Goal: Task Accomplishment & Management: Complete application form

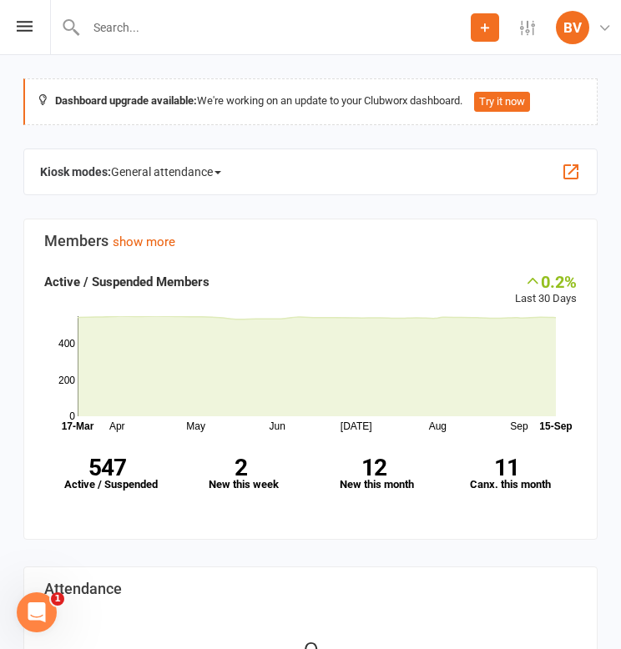
click at [198, 30] on input "text" at bounding box center [275, 27] width 389 height 23
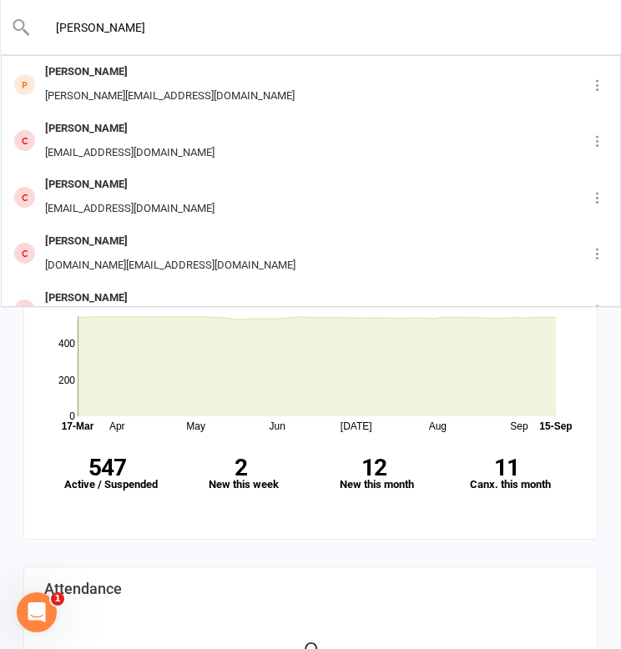
type input "[PERSON_NAME]"
drag, startPoint x: 143, startPoint y: 39, endPoint x: 75, endPoint y: 20, distance: 71.0
click at [75, 20] on div "[PERSON_NAME] [PERSON_NAME] [PERSON_NAME][EMAIL_ADDRESS][DOMAIN_NAME] [PERSON_N…" at bounding box center [310, 27] width 621 height 54
drag, startPoint x: 144, startPoint y: 31, endPoint x: -6, endPoint y: 22, distance: 150.4
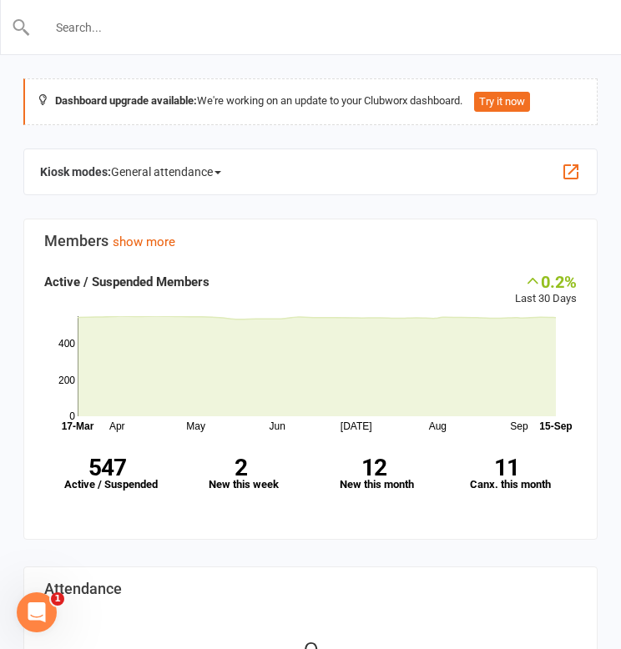
click at [389, 78] on div "Dashboard upgrade available: We're working on an update to your Clubworx dashbo…" at bounding box center [310, 101] width 574 height 47
click at [473, 39] on button "Add" at bounding box center [484, 27] width 28 height 28
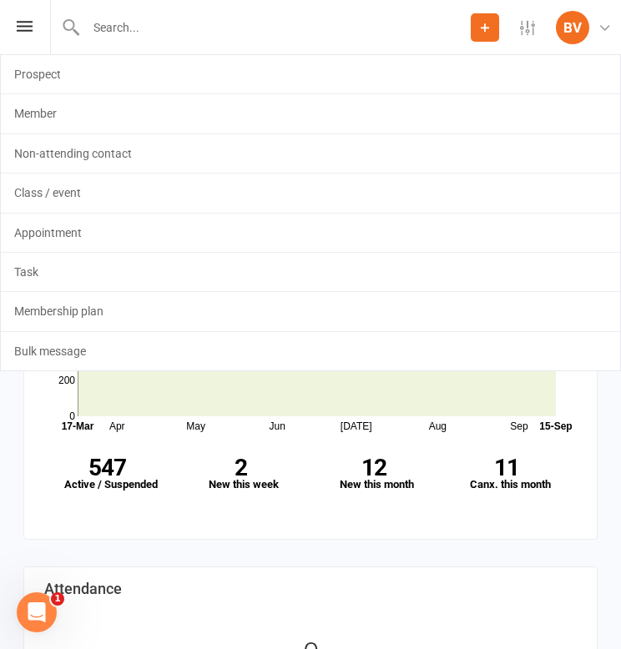
click at [475, 33] on button "Add" at bounding box center [484, 27] width 28 height 28
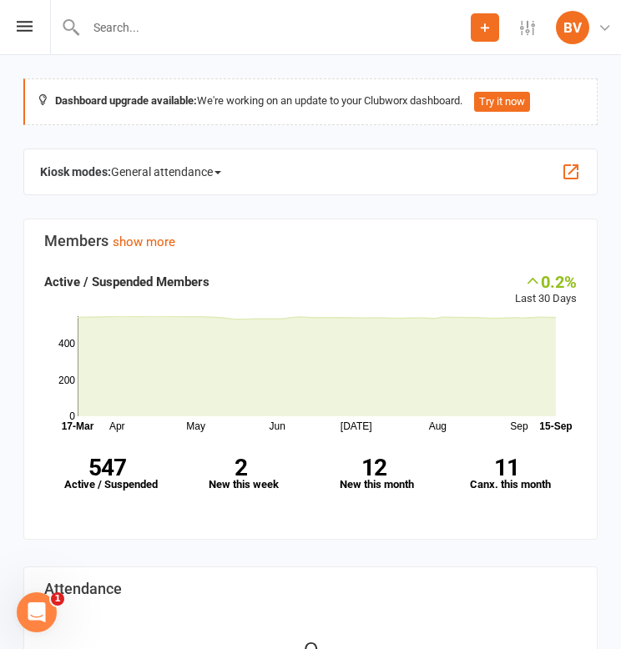
click at [503, 18] on li "Settings Membership Plans Event Templates Appointment Types Mobile App Website …" at bounding box center [527, 27] width 57 height 54
click at [500, 20] on link "Settings" at bounding box center [527, 27] width 57 height 15
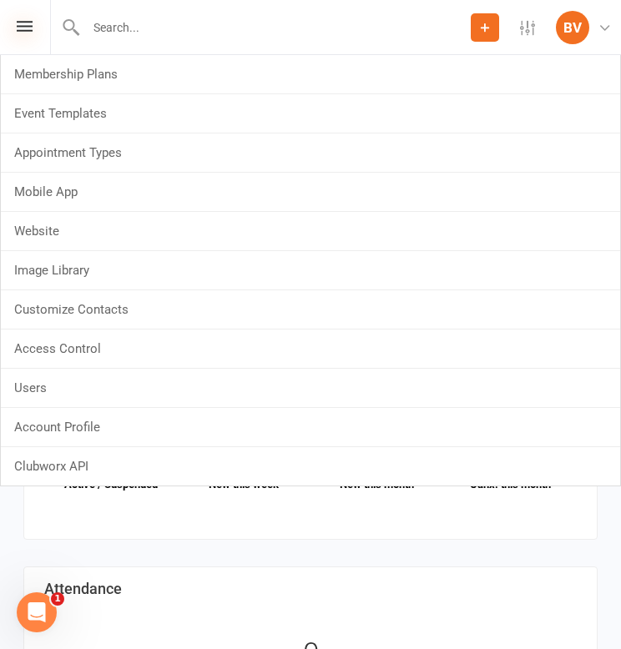
click at [24, 22] on icon at bounding box center [25, 26] width 16 height 11
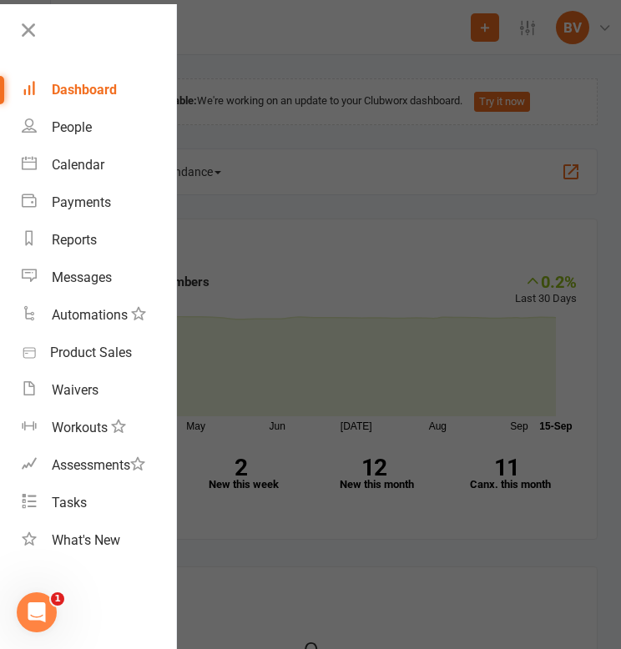
click at [401, 89] on div at bounding box center [310, 324] width 621 height 649
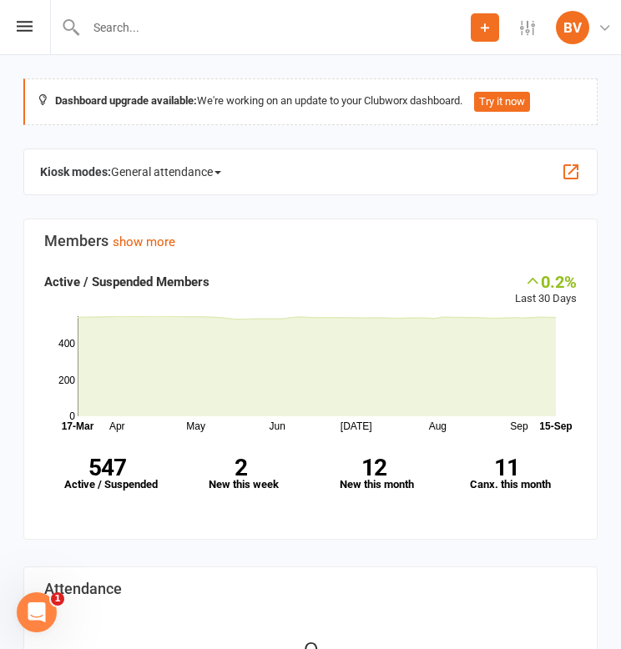
click at [480, 34] on icon at bounding box center [484, 27] width 15 height 15
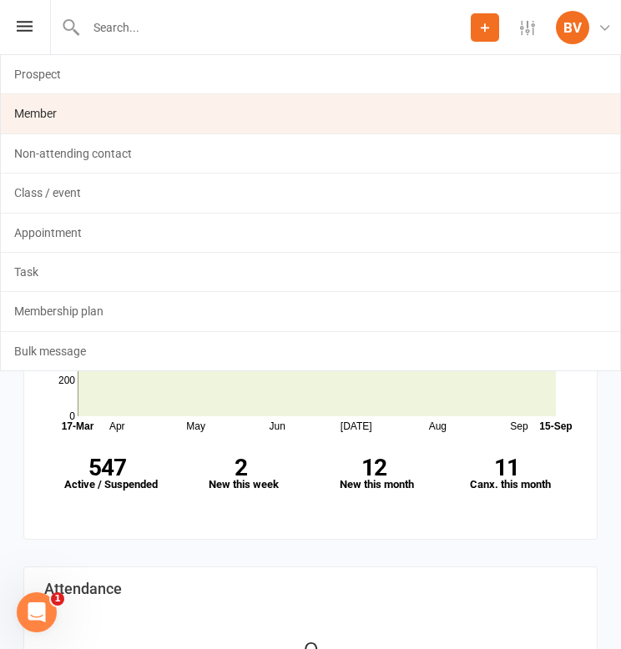
click at [285, 97] on link "Member" at bounding box center [310, 113] width 619 height 38
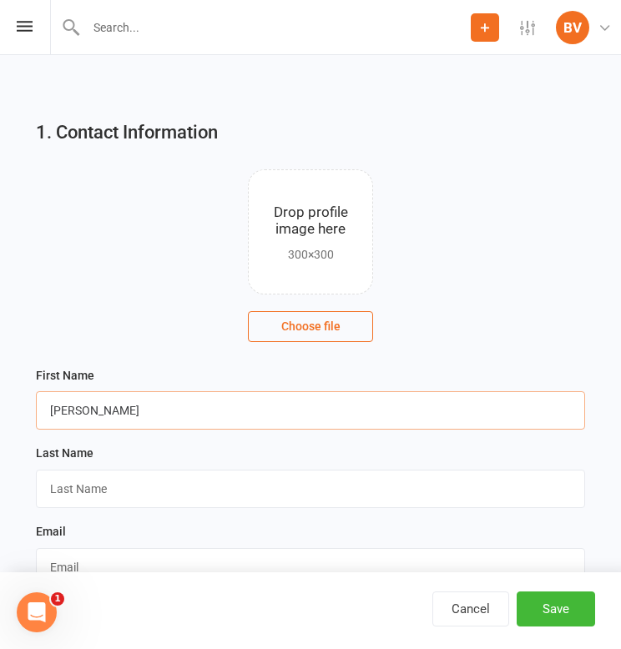
type input "[PERSON_NAME]"
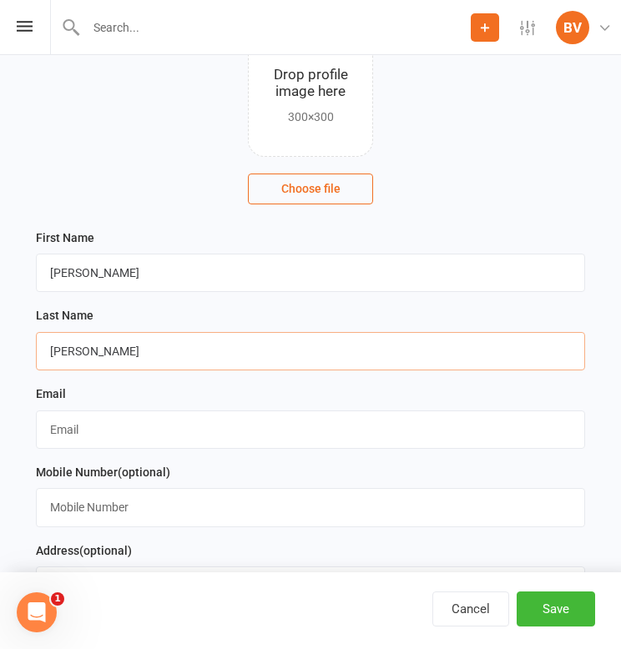
scroll to position [161, 0]
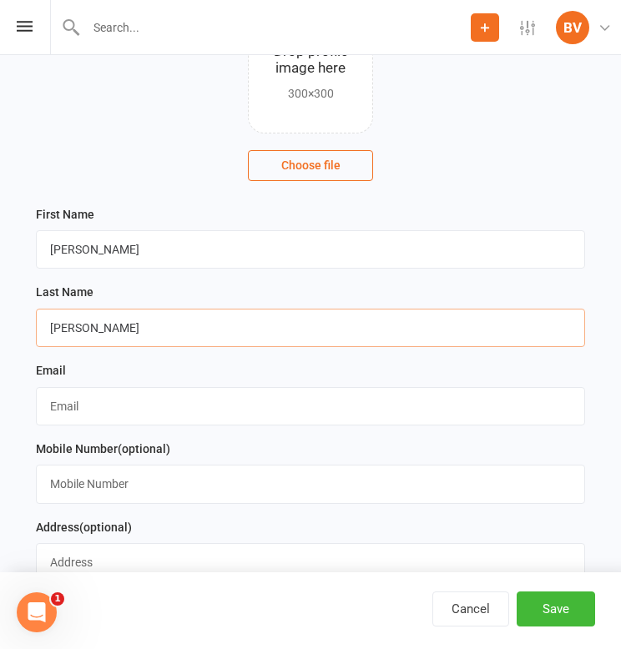
paste input "[EMAIL_ADDRESS][DOMAIN_NAME]"
type input "[EMAIL_ADDRESS][DOMAIN_NAME]"
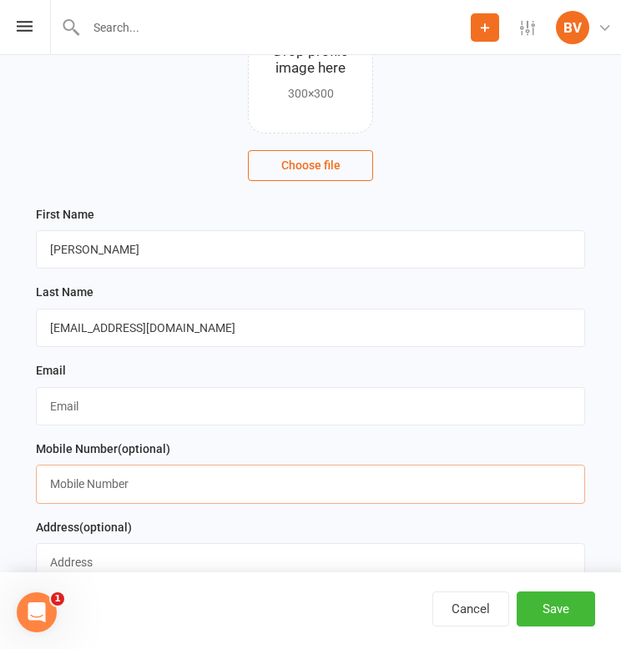
paste input "61432359331"
type input "61432359331"
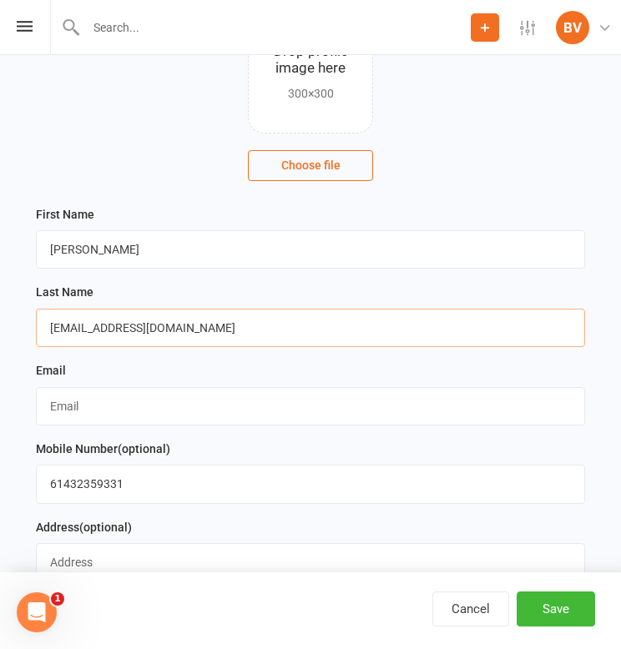
click at [204, 332] on input "[EMAIL_ADDRESS][DOMAIN_NAME]" at bounding box center [310, 328] width 549 height 38
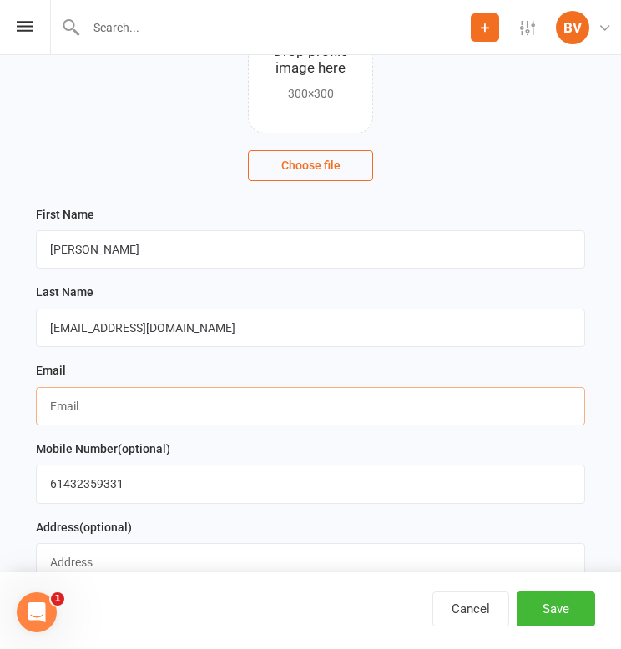
click at [163, 400] on input "text" at bounding box center [310, 406] width 549 height 38
paste input "[EMAIL_ADDRESS][DOMAIN_NAME]"
drag, startPoint x: 81, startPoint y: 402, endPoint x: 4, endPoint y: 406, distance: 76.8
type input "[EMAIL_ADDRESS][DOMAIN_NAME]"
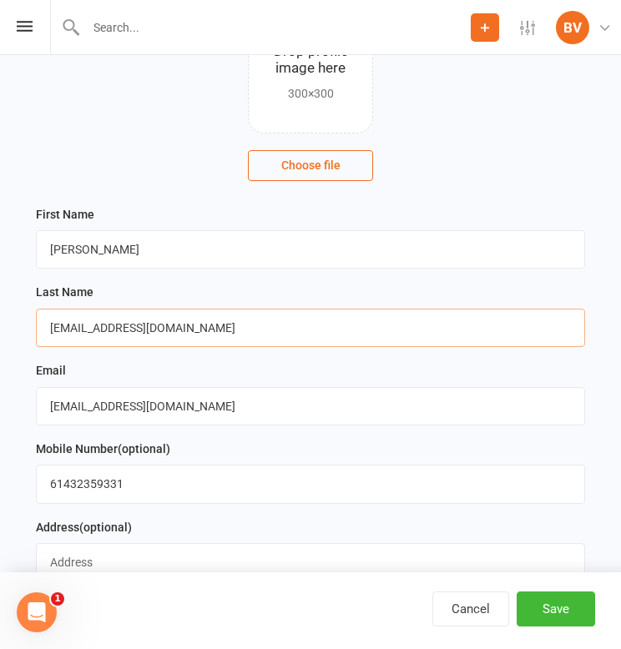
drag, startPoint x: 89, startPoint y: 327, endPoint x: 528, endPoint y: 350, distance: 439.3
click at [528, 350] on div "Last Name [EMAIL_ADDRESS][DOMAIN_NAME]" at bounding box center [310, 321] width 565 height 78
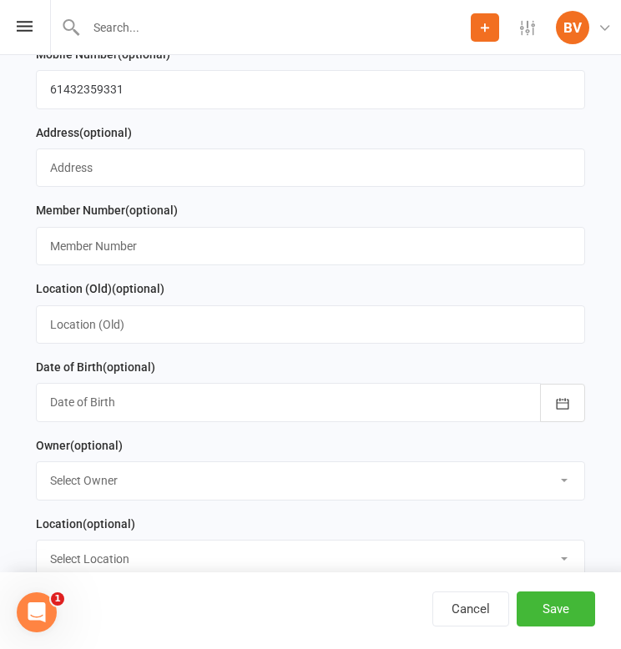
scroll to position [559, 0]
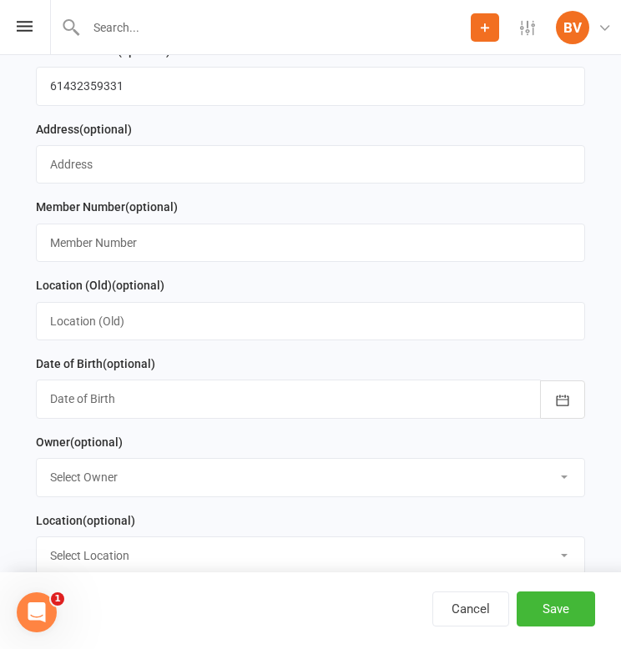
type input "[PERSON_NAME]"
click at [356, 393] on div at bounding box center [310, 398] width 549 height 38
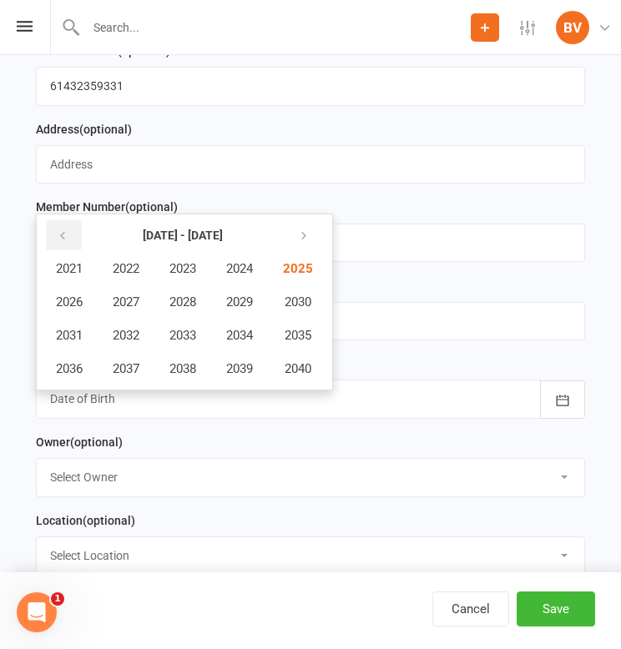
click at [67, 229] on icon "button" at bounding box center [63, 235] width 12 height 13
click at [62, 297] on span "1986" at bounding box center [69, 301] width 27 height 15
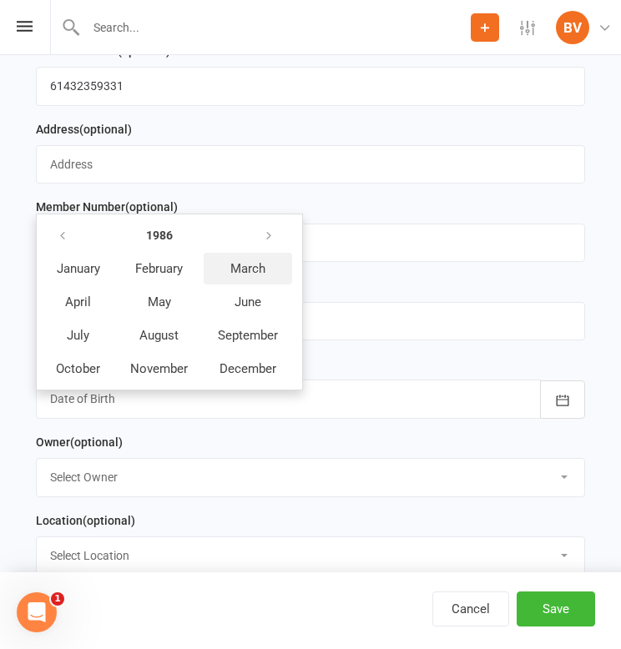
click at [238, 264] on span "March" at bounding box center [247, 268] width 35 height 15
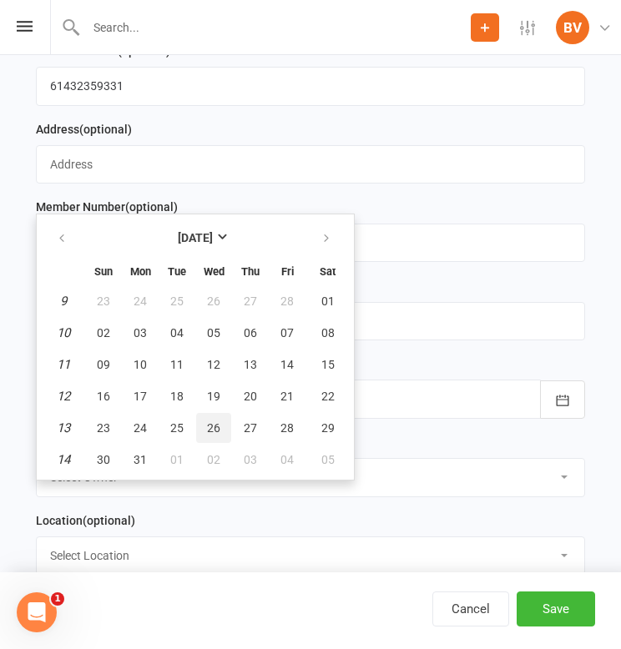
click at [209, 425] on span "26" at bounding box center [213, 427] width 13 height 13
type input "[DATE]"
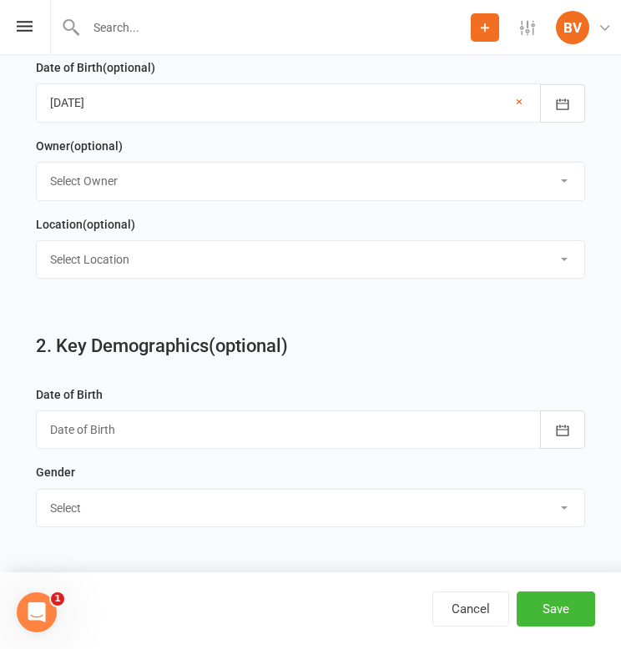
scroll to position [872, 0]
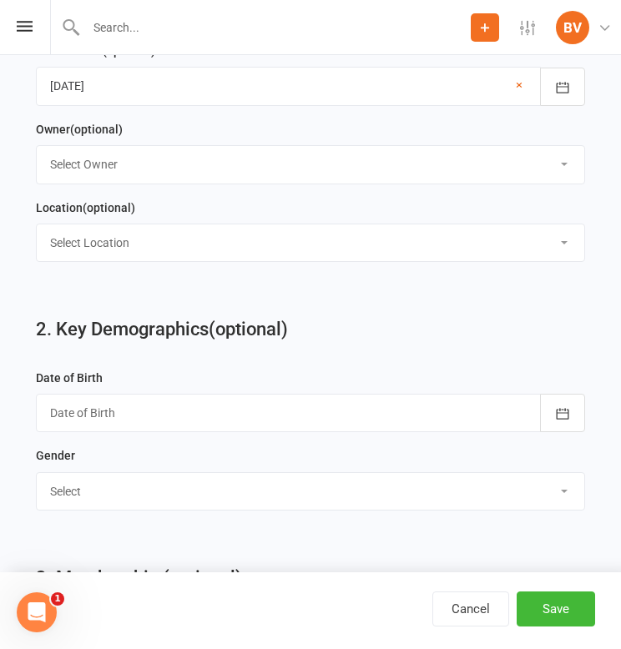
click at [231, 413] on div at bounding box center [310, 413] width 549 height 38
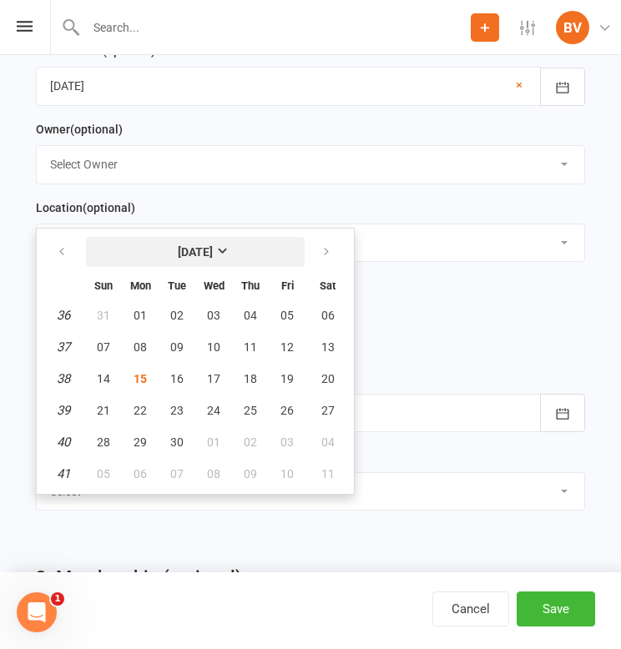
click at [213, 250] on strong "[DATE]" at bounding box center [195, 251] width 35 height 13
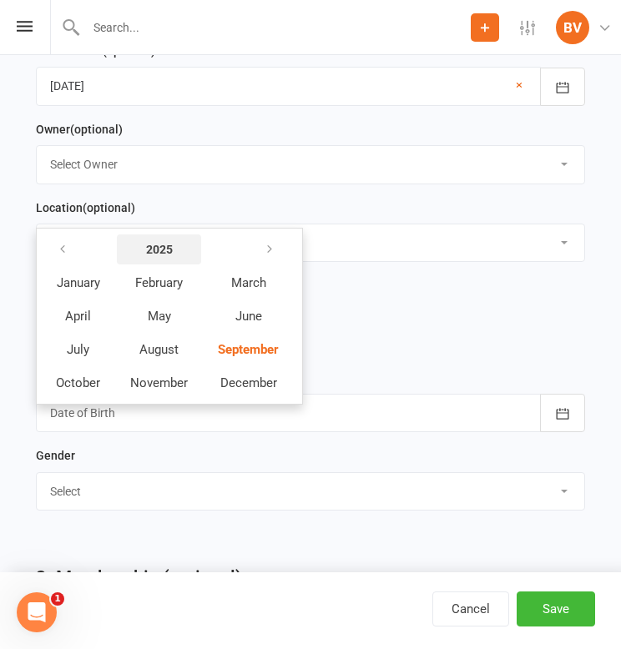
click at [173, 241] on button "2025" at bounding box center [159, 249] width 84 height 30
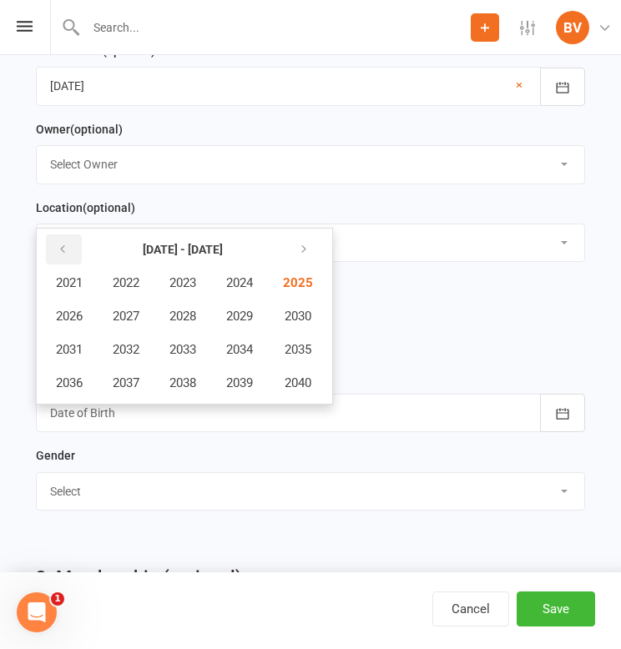
click at [79, 244] on button "button" at bounding box center [64, 249] width 36 height 30
click at [68, 317] on span "1986" at bounding box center [69, 316] width 27 height 15
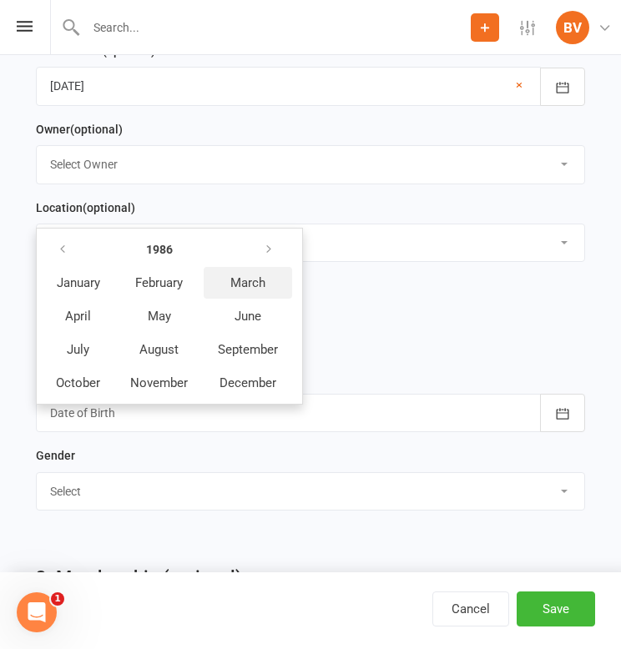
click at [257, 277] on span "March" at bounding box center [247, 282] width 35 height 15
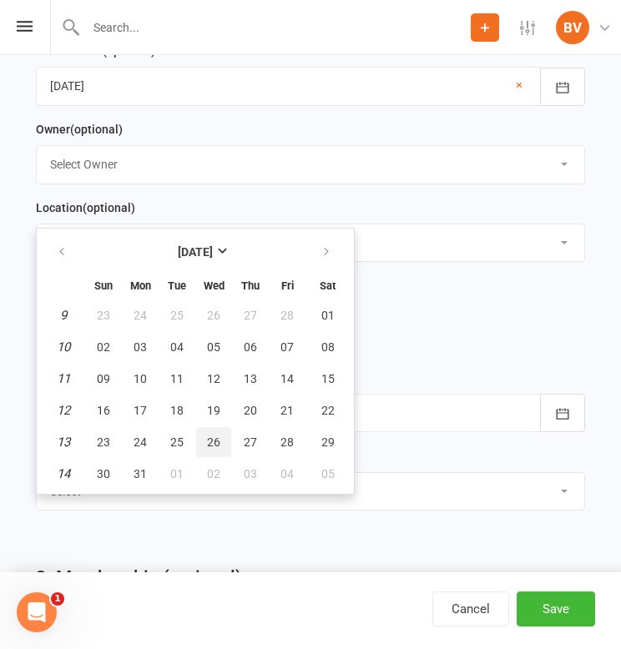
click at [212, 436] on span "26" at bounding box center [213, 441] width 13 height 13
type input "[DATE]"
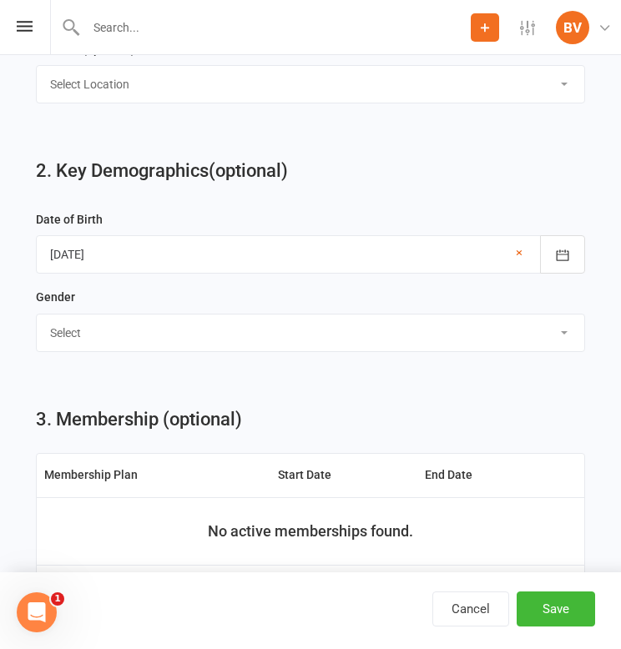
scroll to position [1039, 0]
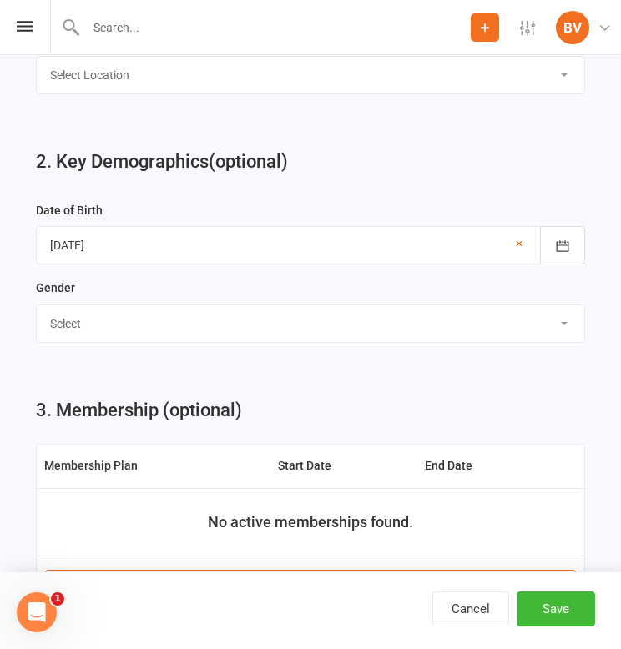
click at [294, 346] on div "Gender Select [DEMOGRAPHIC_DATA] [DEMOGRAPHIC_DATA]" at bounding box center [310, 317] width 565 height 78
select select "[DEMOGRAPHIC_DATA]"
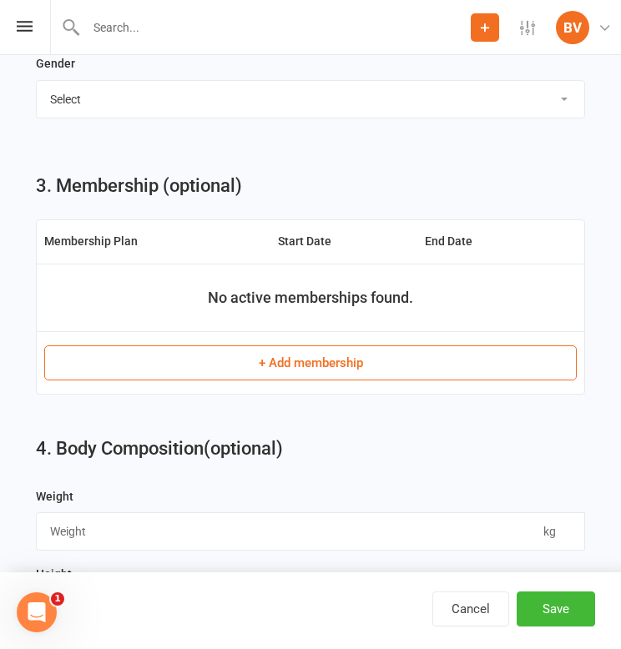
scroll to position [1267, 0]
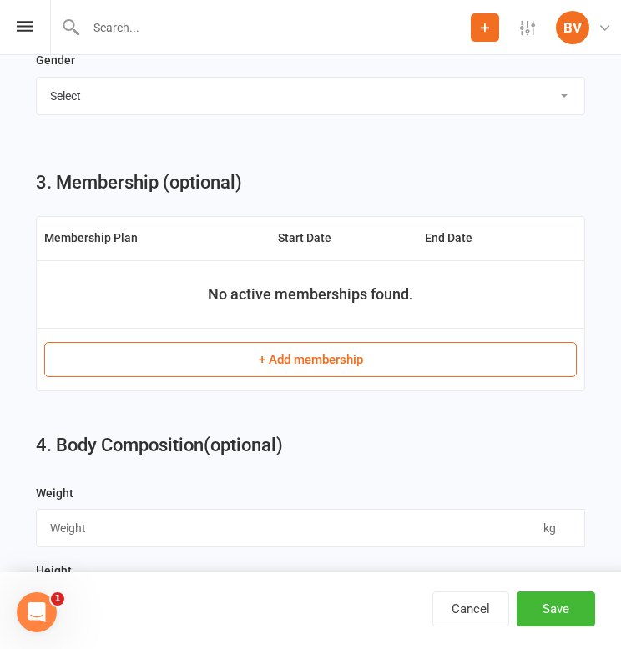
click at [301, 343] on button "+ Add membership" at bounding box center [310, 359] width 532 height 35
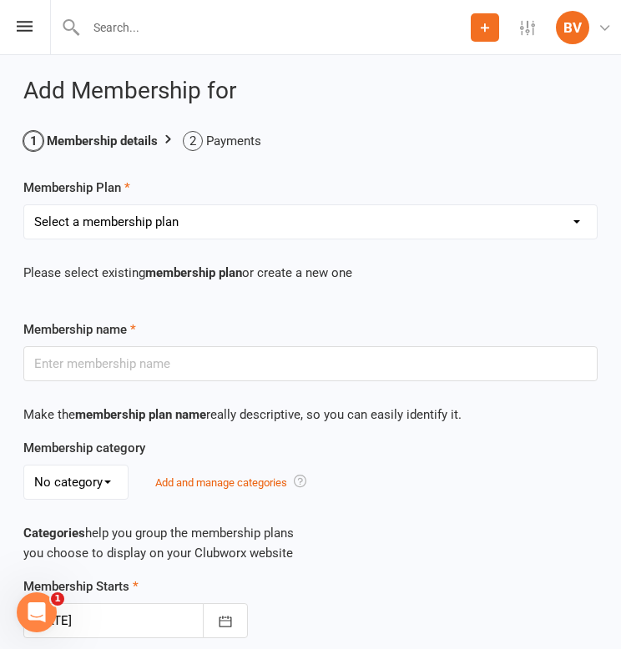
select select "18"
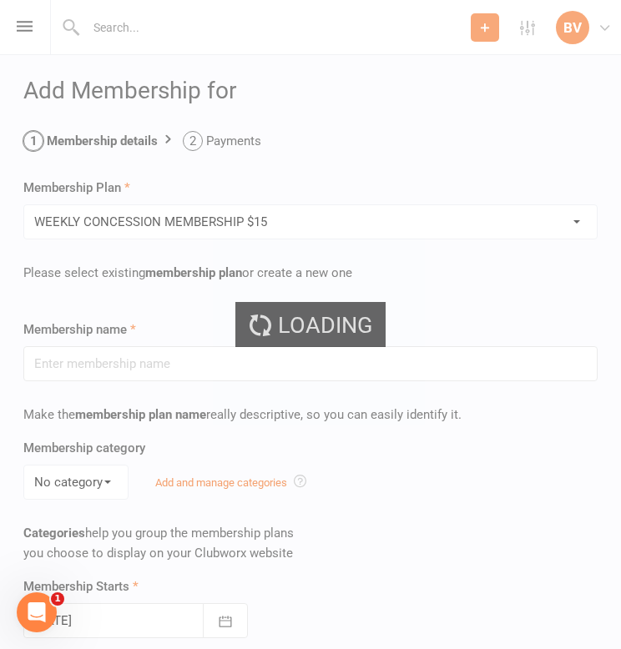
type input "WEEKLY CONCESSION MEMBERSHIP $15"
select select "0"
type input "0"
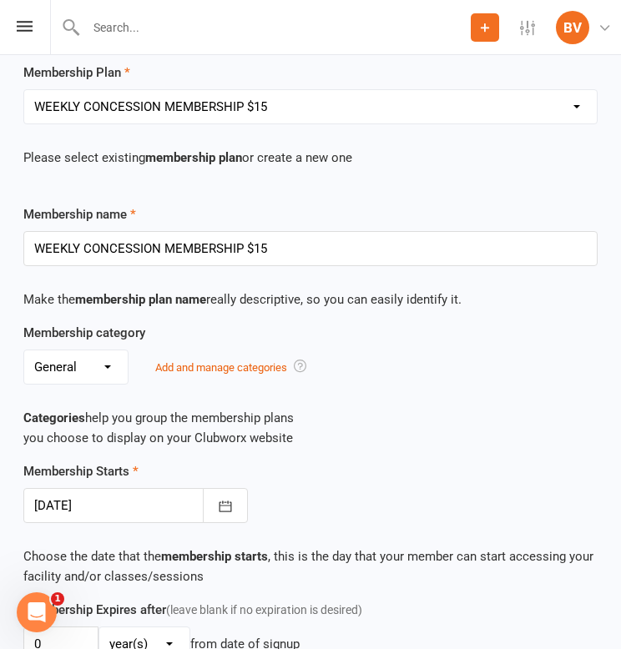
scroll to position [121, 0]
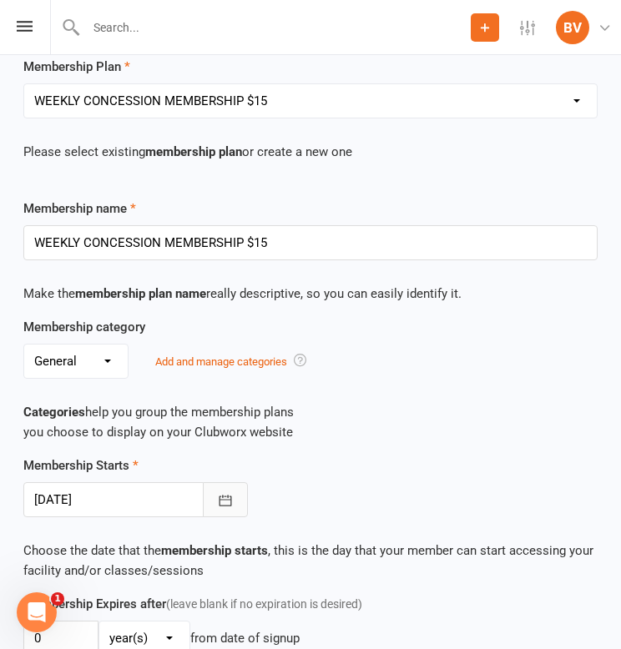
click at [217, 496] on icon "button" at bounding box center [225, 500] width 17 height 17
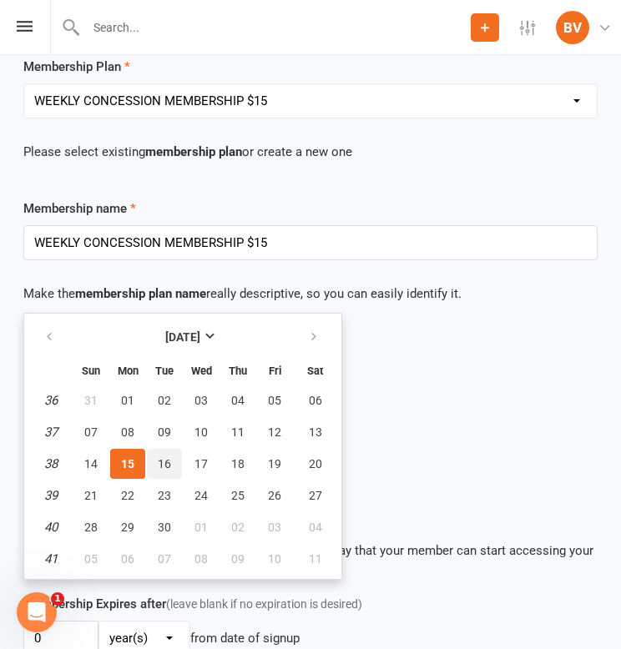
click at [168, 466] on span "16" at bounding box center [164, 463] width 13 height 13
type input "[DATE]"
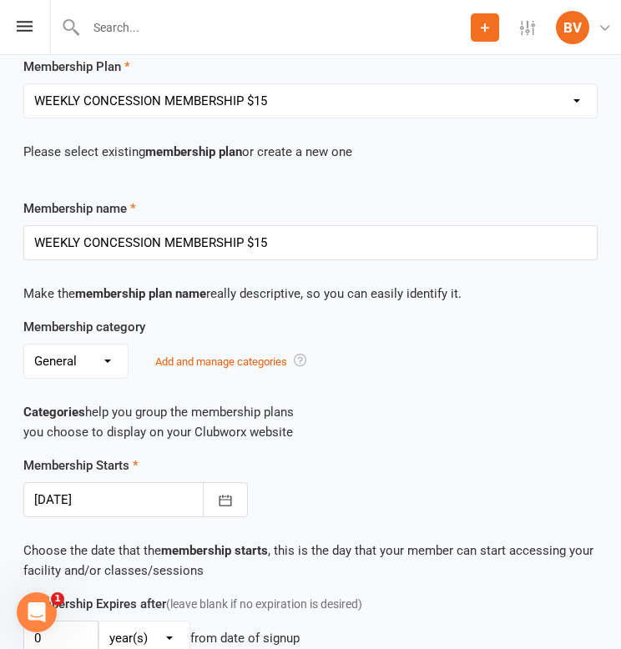
click at [431, 474] on div "Membership Starts [DATE] [DATE] Sun Mon Tue Wed Thu Fri Sat 36 31 01 02 03 04 0…" at bounding box center [310, 486] width 599 height 62
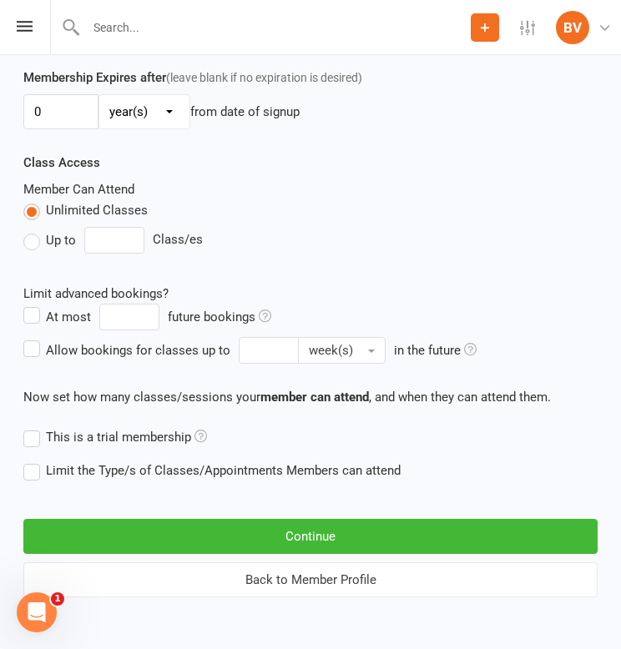
scroll to position [661, 0]
click at [256, 530] on button "Continue" at bounding box center [310, 536] width 574 height 35
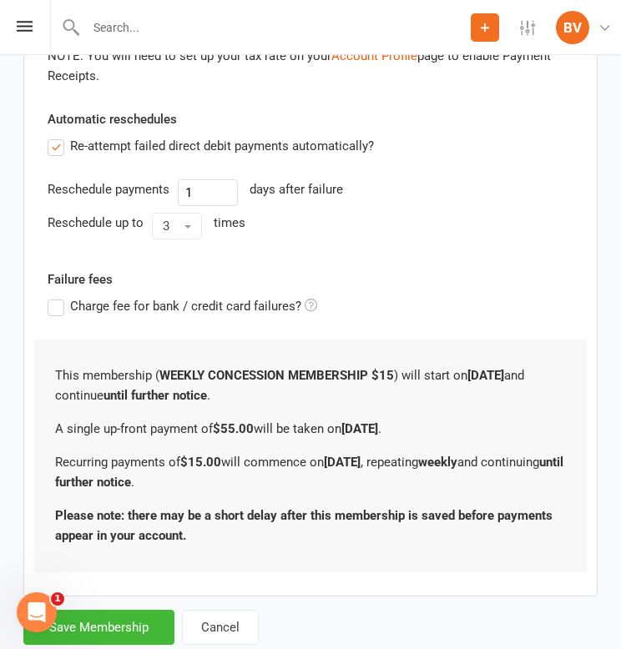
scroll to position [0, 0]
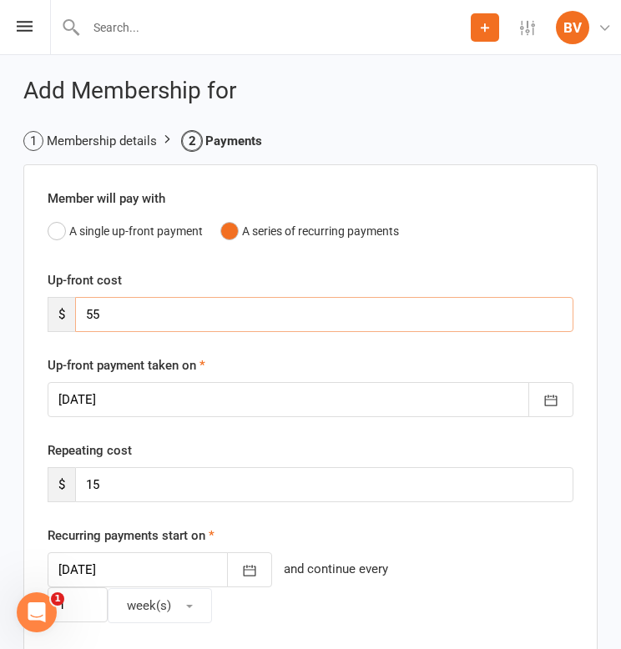
drag, startPoint x: 143, startPoint y: 317, endPoint x: -1, endPoint y: 309, distance: 144.5
type input "15"
click at [248, 362] on div "Up-front payment taken on [DATE] [DATE] Sun Mon Tue Wed Thu Fri Sat 36 31 01 02…" at bounding box center [310, 386] width 550 height 62
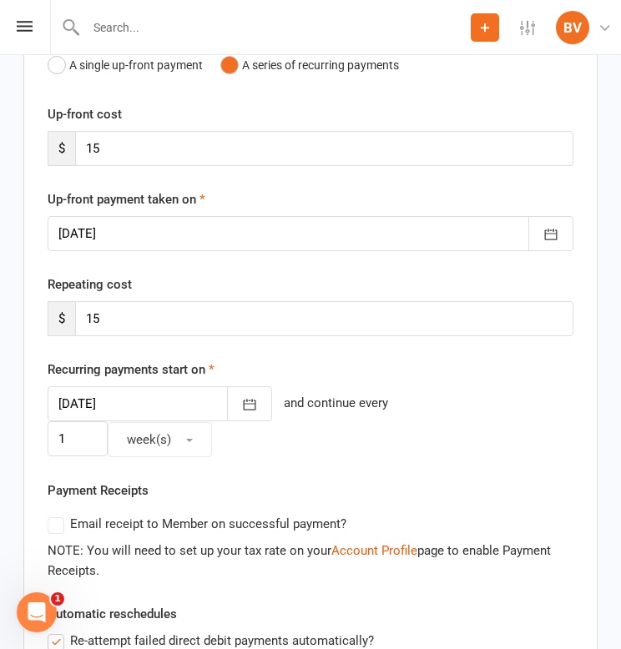
scroll to position [176, 0]
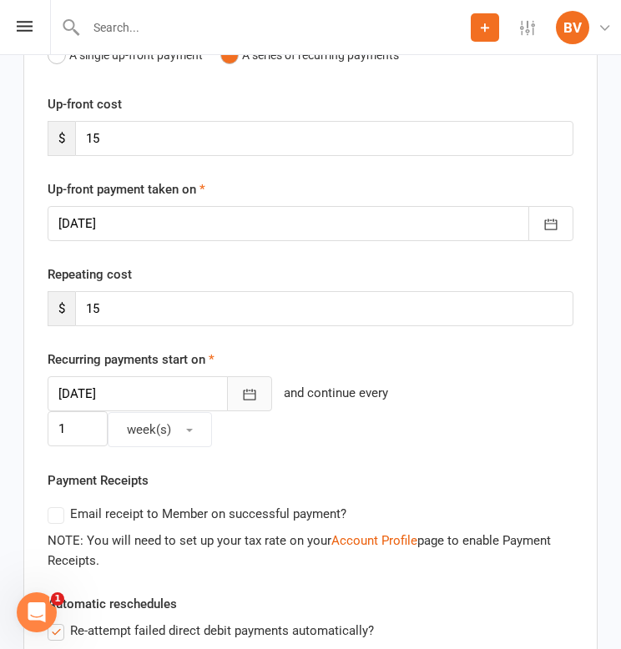
click at [241, 386] on icon "button" at bounding box center [249, 394] width 17 height 17
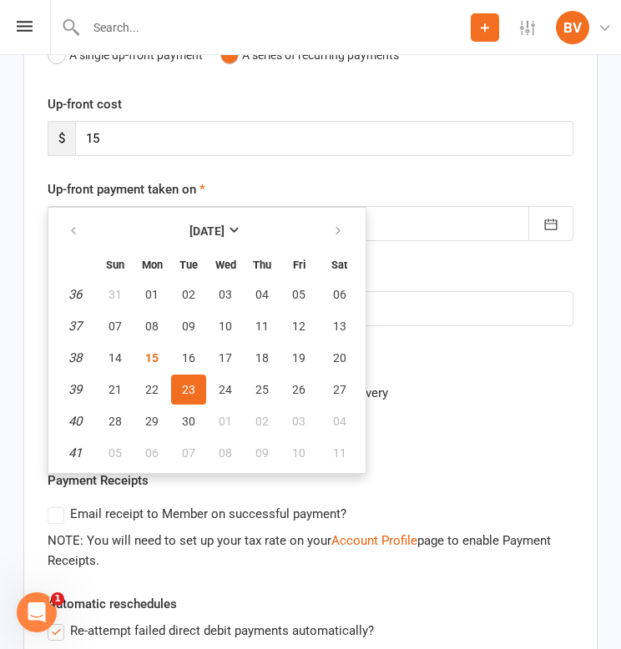
click at [190, 392] on span "23" at bounding box center [188, 389] width 13 height 13
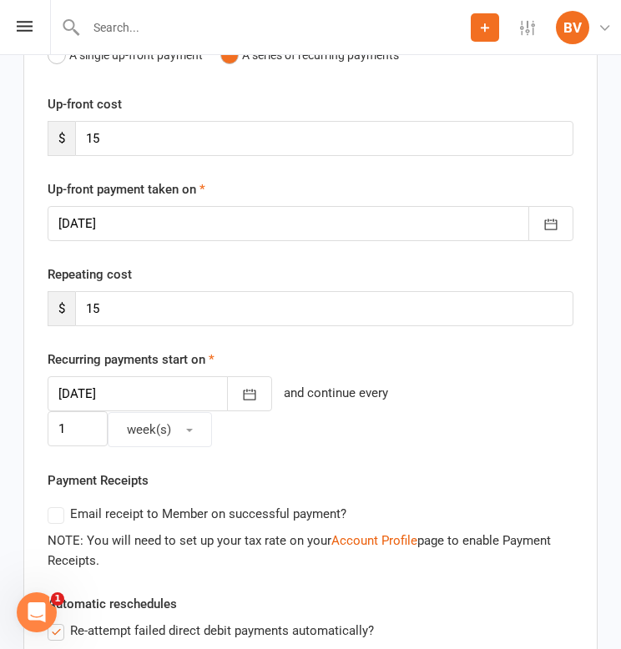
click at [455, 448] on div "Member will pay with A single up-front payment A series of recurring payments U…" at bounding box center [310, 534] width 574 height 1093
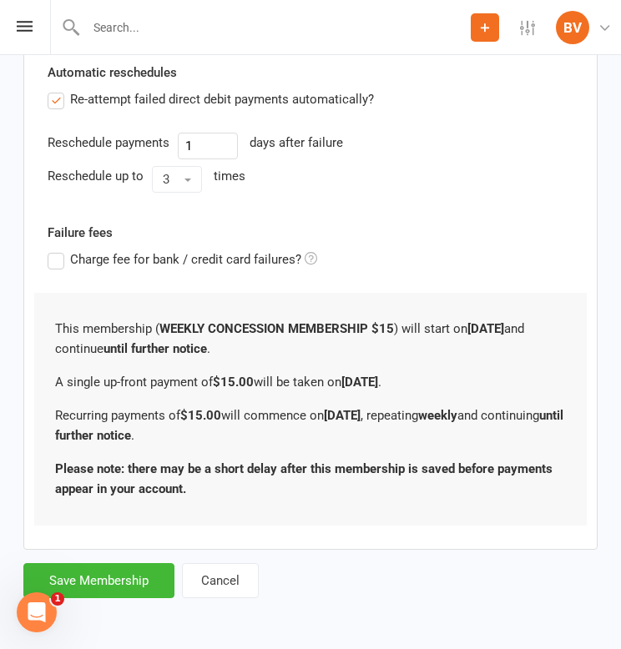
scroll to position [721, 0]
click at [54, 89] on label "Re-attempt failed direct debit payments automatically?" at bounding box center [211, 99] width 326 height 20
click at [54, 89] on input "Re-attempt failed direct debit payments automatically?" at bounding box center [53, 89] width 11 height 0
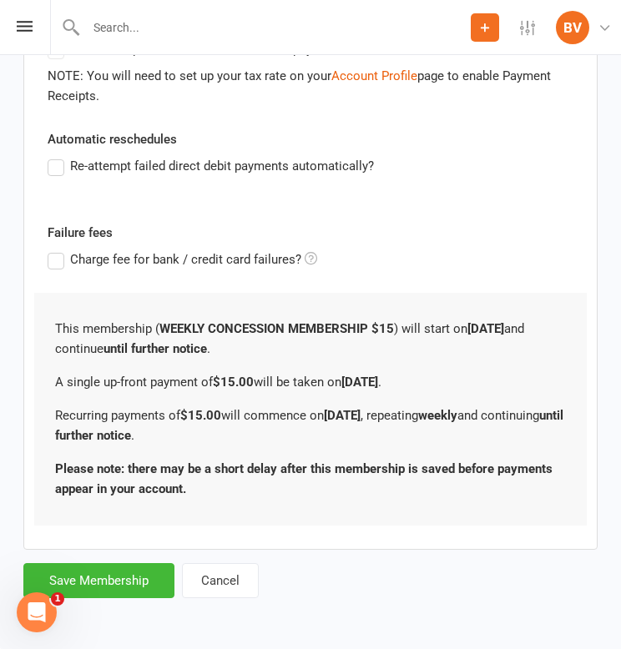
scroll to position [654, 0]
click at [124, 563] on button "Save Membership" at bounding box center [98, 580] width 151 height 35
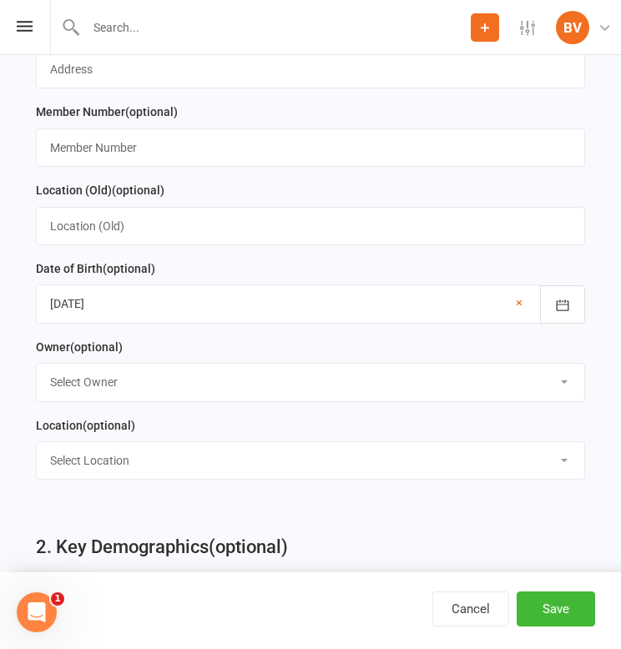
scroll to position [1435, 0]
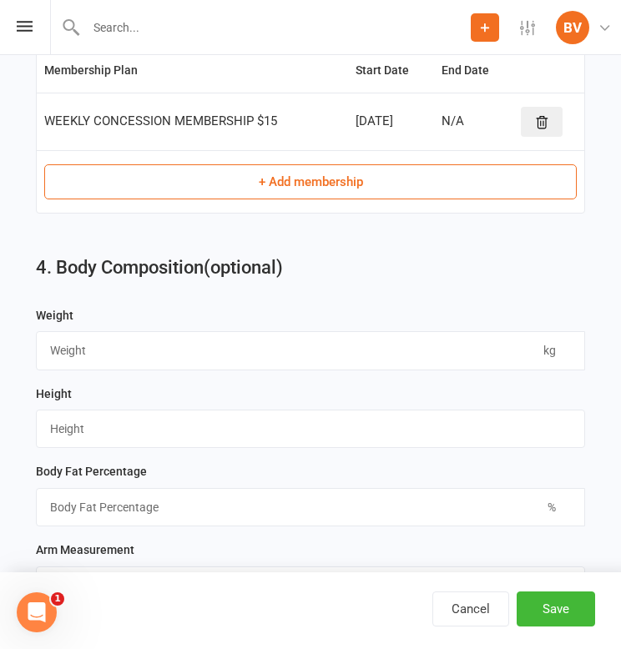
click at [359, 183] on button "+ Add membership" at bounding box center [310, 181] width 532 height 35
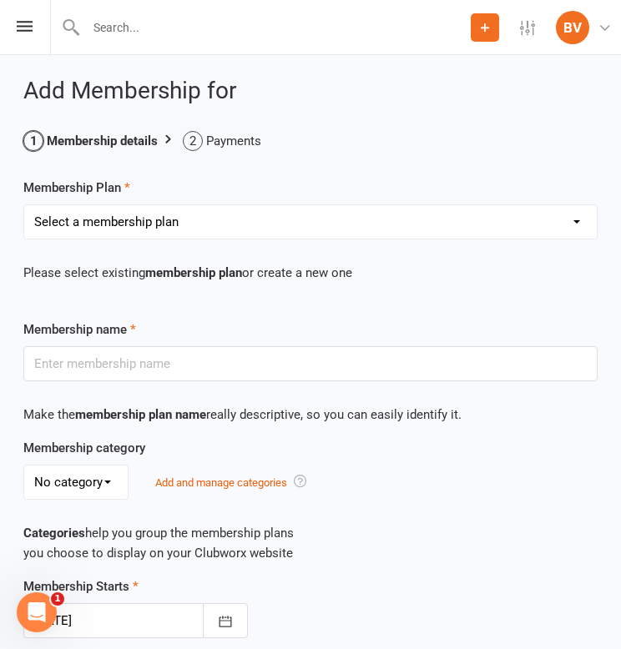
select select "17"
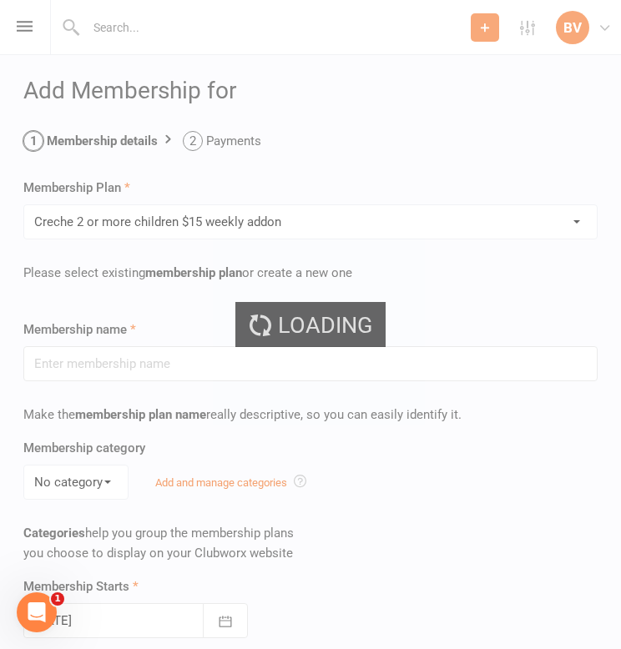
type input "Creche 2 or more children $15 weekly addon"
type input "0"
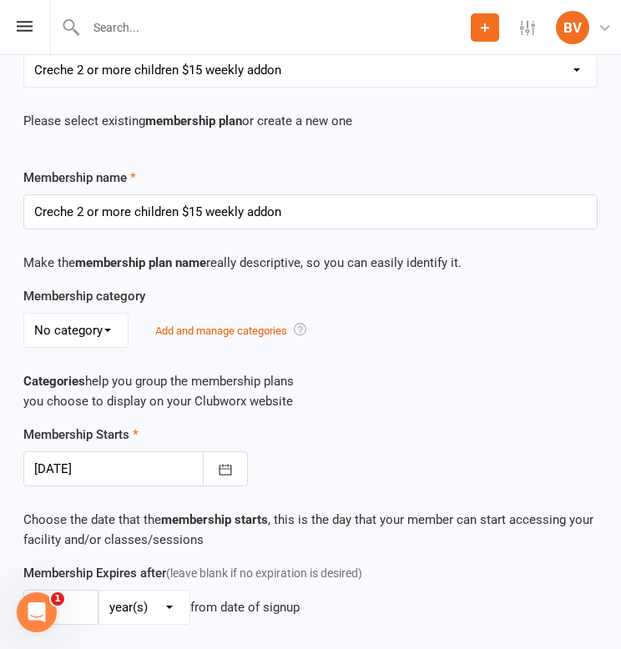
scroll to position [153, 0]
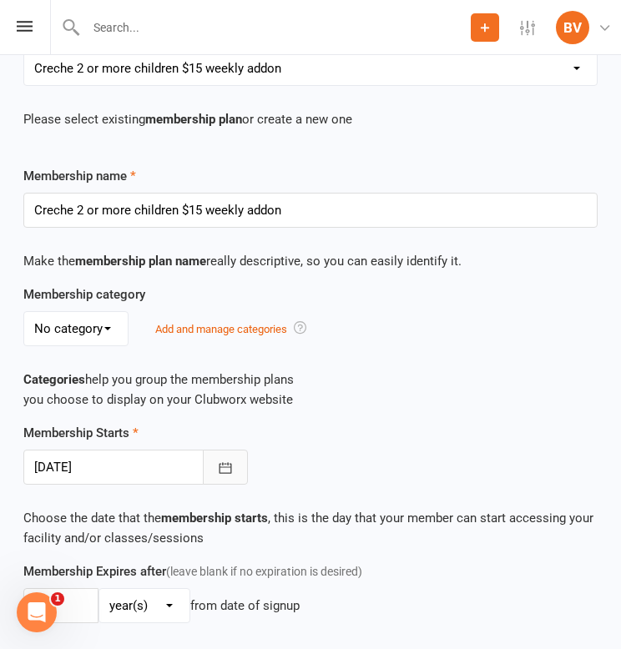
click at [224, 460] on button "button" at bounding box center [225, 467] width 45 height 35
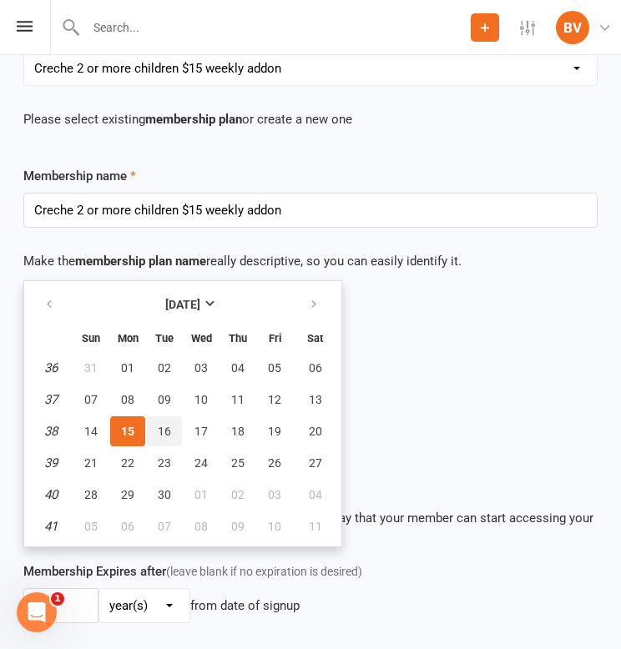
click at [171, 435] on button "16" at bounding box center [164, 431] width 35 height 30
type input "[DATE]"
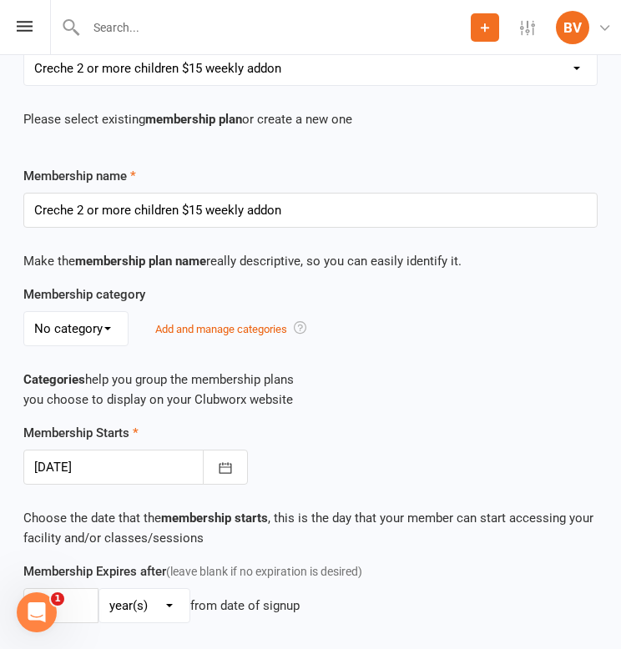
click at [351, 441] on div "Membership Starts [DATE] [DATE] Sun Mon Tue Wed Thu Fri Sat 36 31 01 02 03 04 0…" at bounding box center [310, 454] width 599 height 62
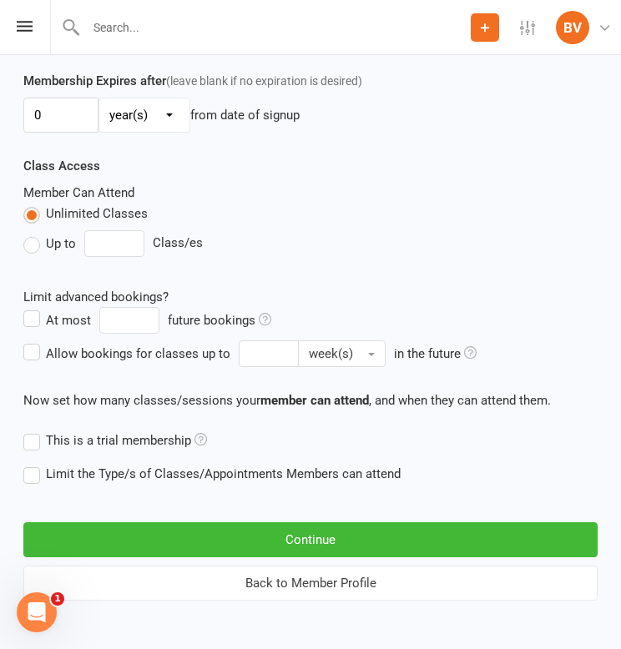
scroll to position [654, 0]
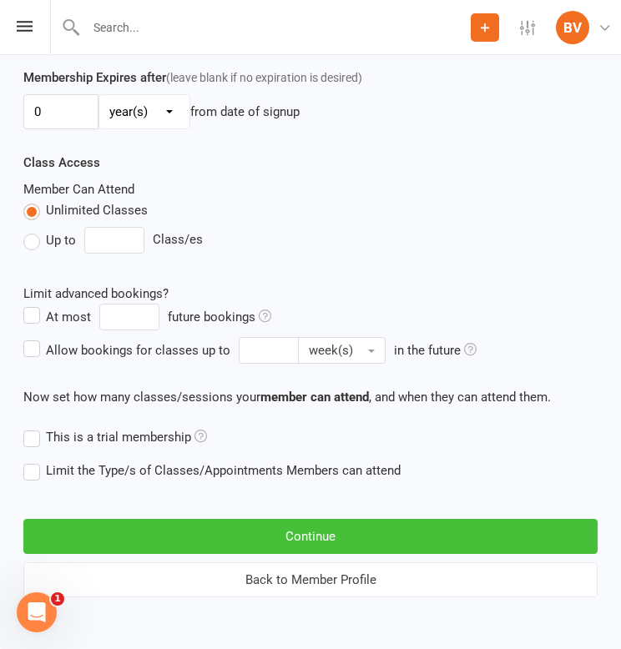
click at [329, 533] on button "Continue" at bounding box center [310, 536] width 574 height 35
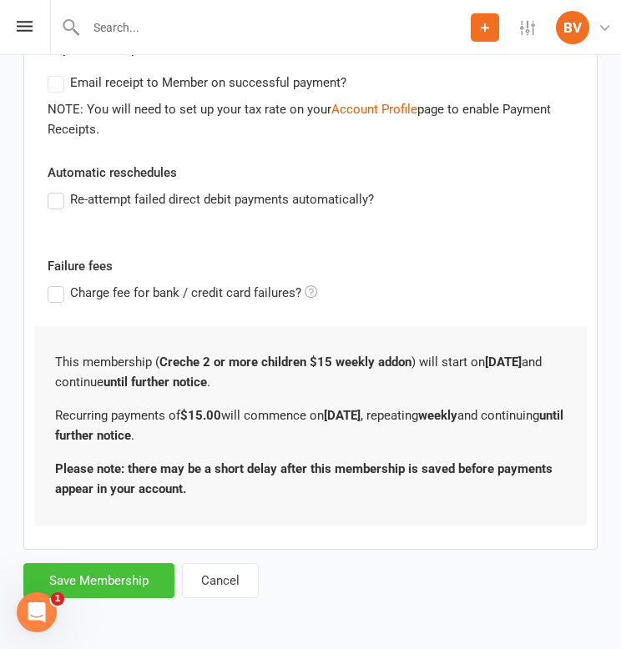
scroll to position [621, 0]
click at [130, 568] on button "Save Membership" at bounding box center [98, 580] width 151 height 35
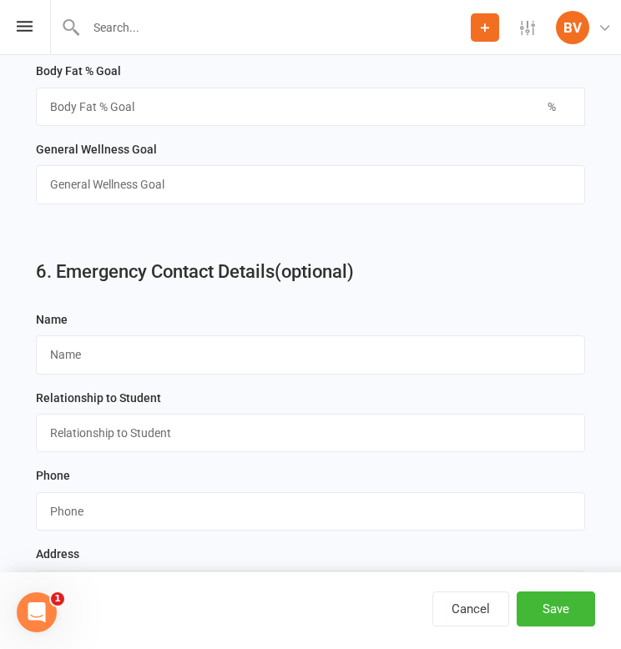
scroll to position [2533, 0]
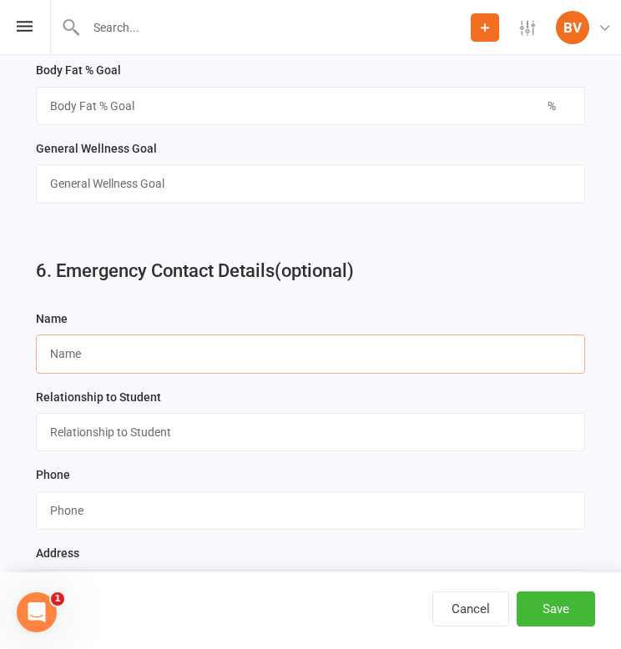
click at [418, 334] on input "text" at bounding box center [310, 353] width 549 height 38
click at [388, 345] on input "[PERSON_NAME]" at bounding box center [310, 353] width 549 height 38
type input "[PERSON_NAME]"
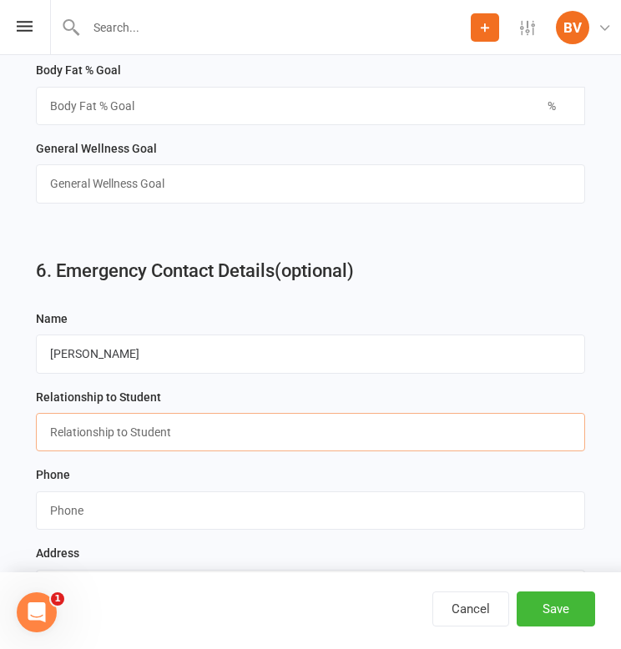
click at [235, 420] on input "text" at bounding box center [310, 432] width 549 height 38
type input "Spouse"
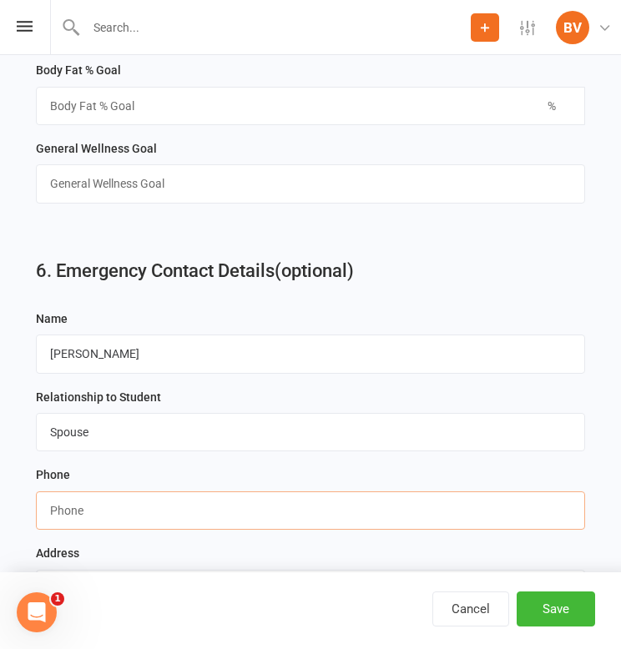
click at [255, 495] on input "string" at bounding box center [310, 510] width 549 height 38
paste input "61448438212"
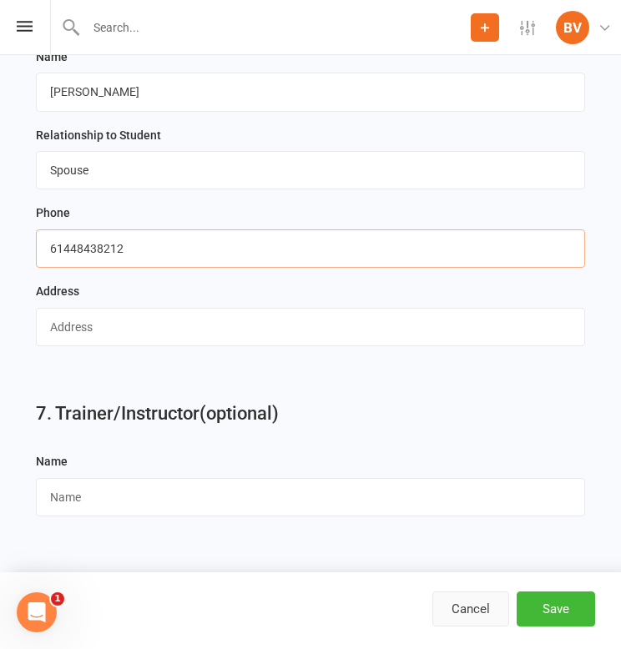
scroll to position [2798, 0]
type input "61448438212"
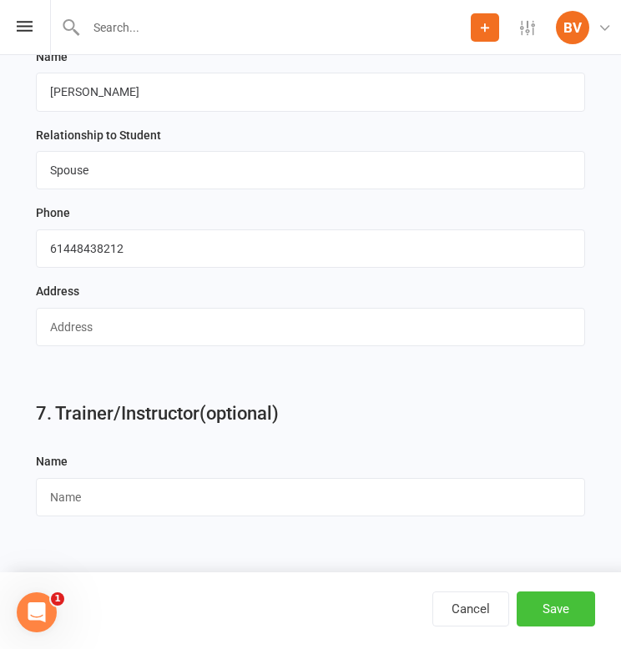
click at [562, 597] on button "Save" at bounding box center [555, 608] width 78 height 35
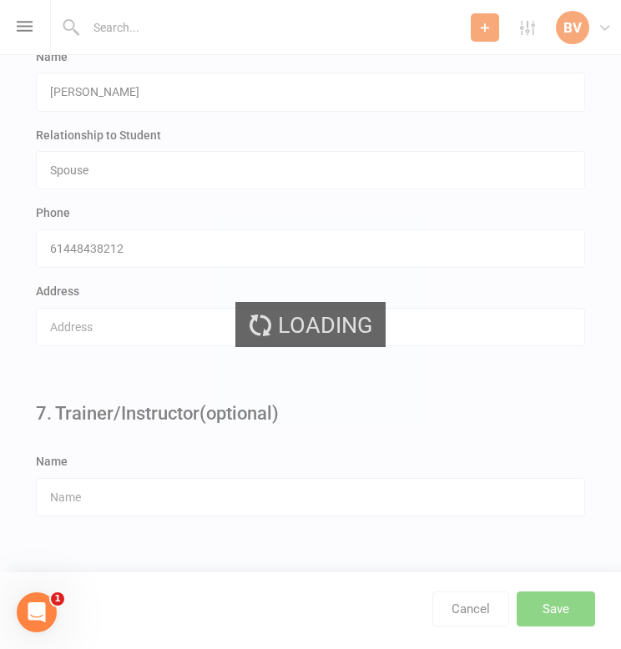
scroll to position [0, 0]
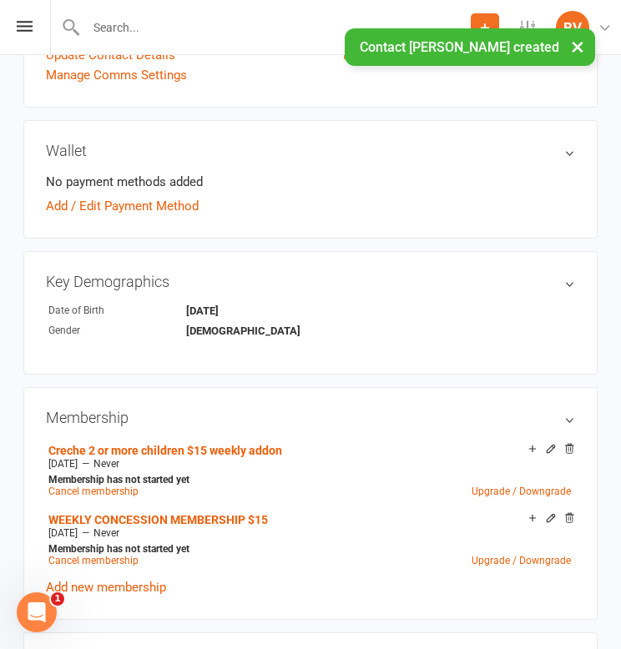
scroll to position [499, 0]
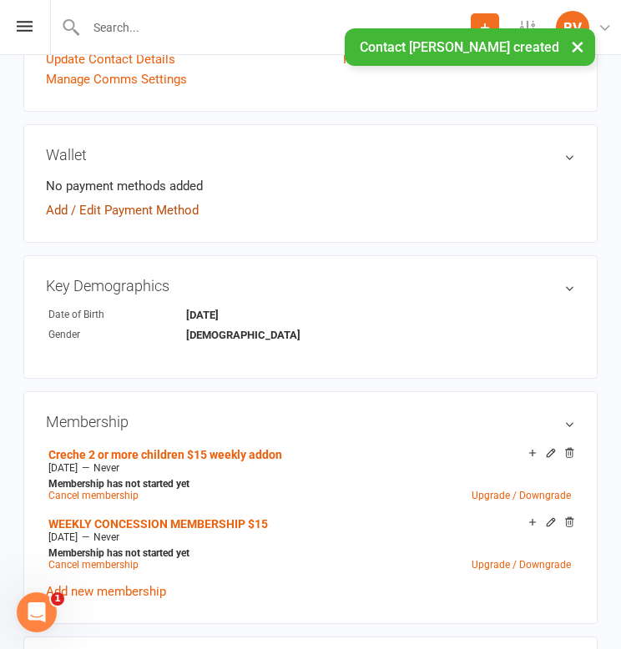
click at [147, 215] on link "Add / Edit Payment Method" at bounding box center [122, 210] width 153 height 20
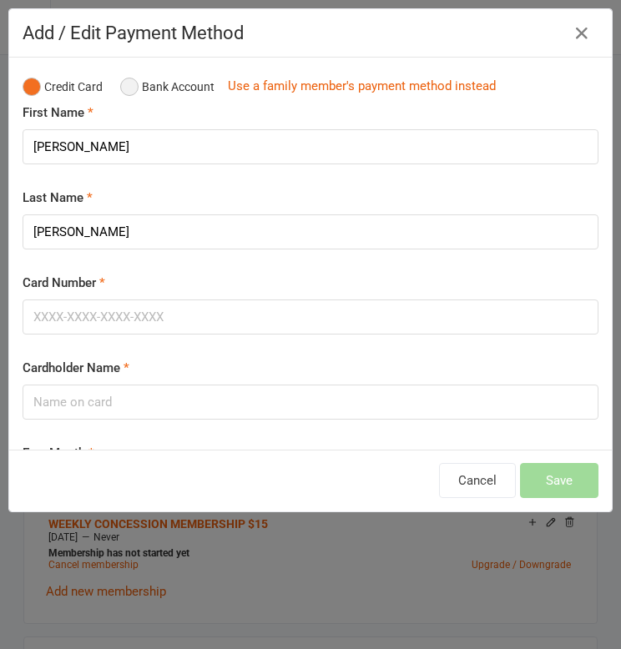
click at [169, 93] on button "Bank Account" at bounding box center [167, 87] width 94 height 32
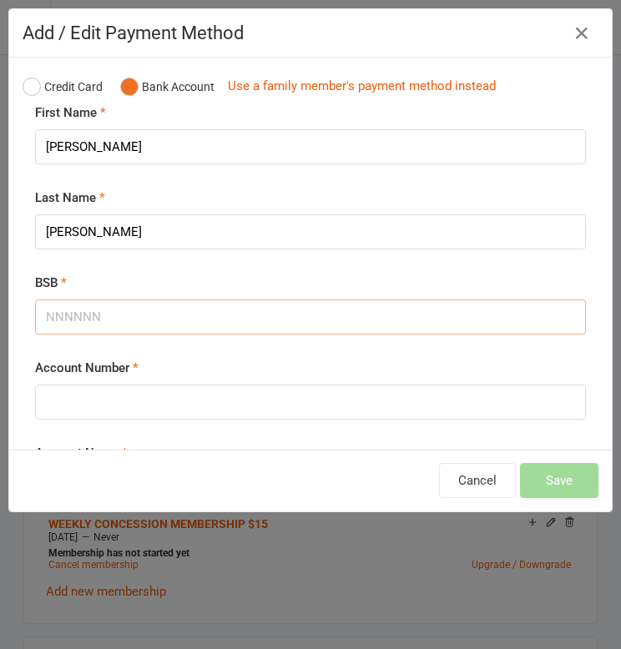
click at [333, 316] on input "BSB" at bounding box center [310, 316] width 550 height 35
paste input "066159"
type input "066159"
click at [399, 400] on input "Account Number" at bounding box center [310, 401] width 550 height 35
paste input "10407134"
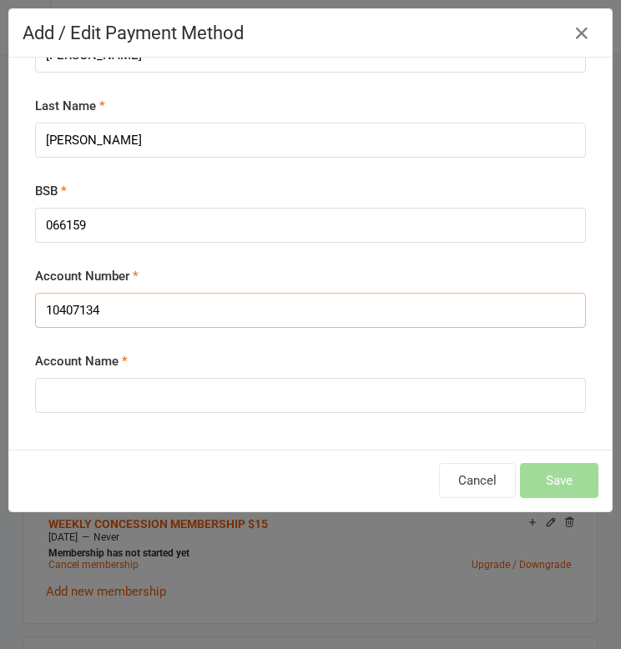
type input "10407134"
click at [399, 400] on input "Account Name" at bounding box center [310, 395] width 550 height 35
type input "N"
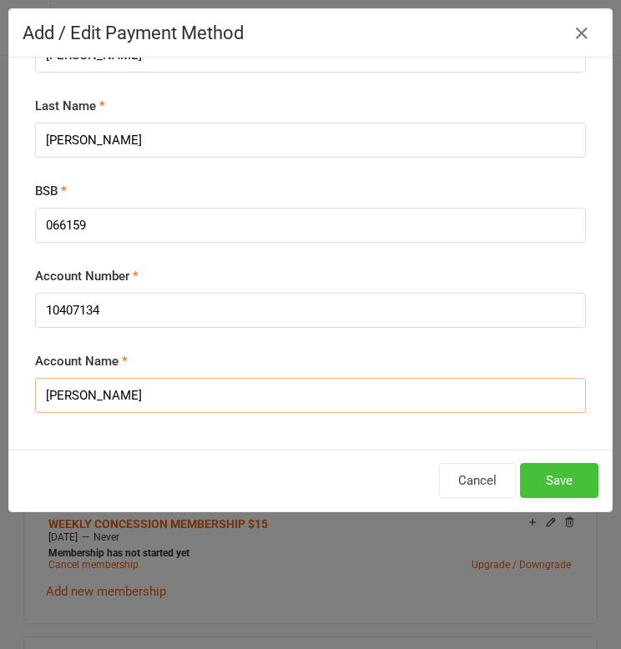
type input "[PERSON_NAME]"
click at [546, 479] on button "Save" at bounding box center [559, 480] width 78 height 35
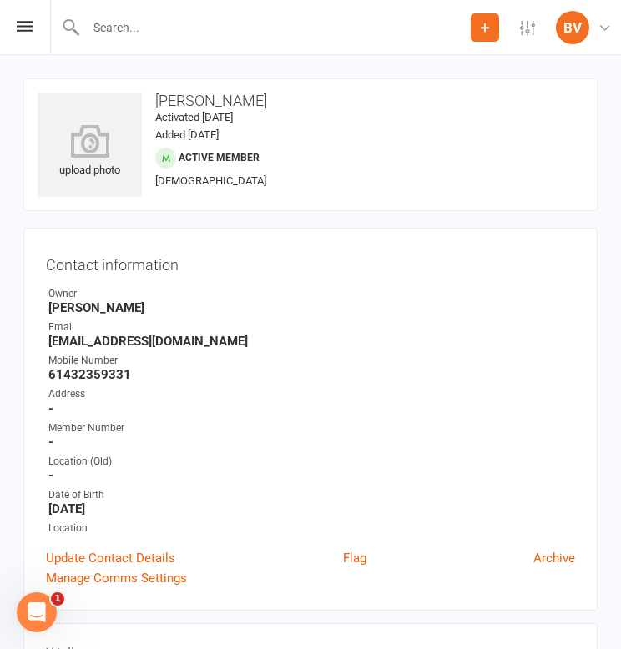
scroll to position [0, 0]
click at [28, 23] on icon at bounding box center [25, 26] width 16 height 11
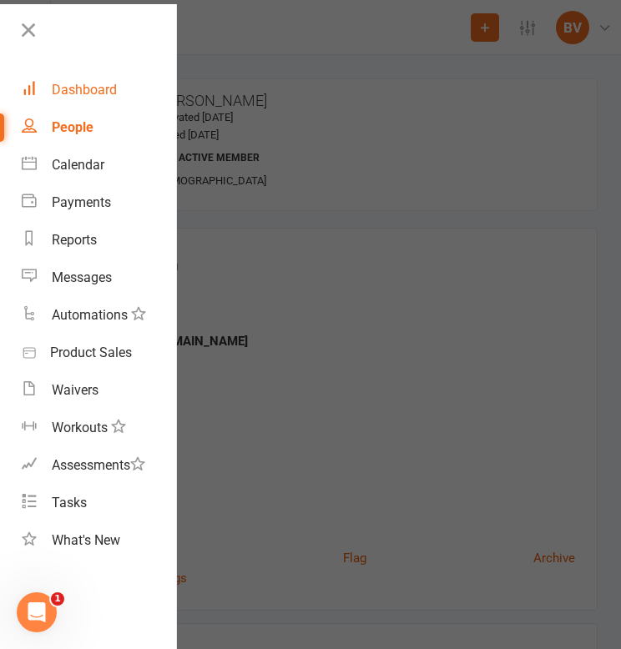
click at [67, 98] on link "Dashboard" at bounding box center [99, 90] width 154 height 38
